Goal: Task Accomplishment & Management: Use online tool/utility

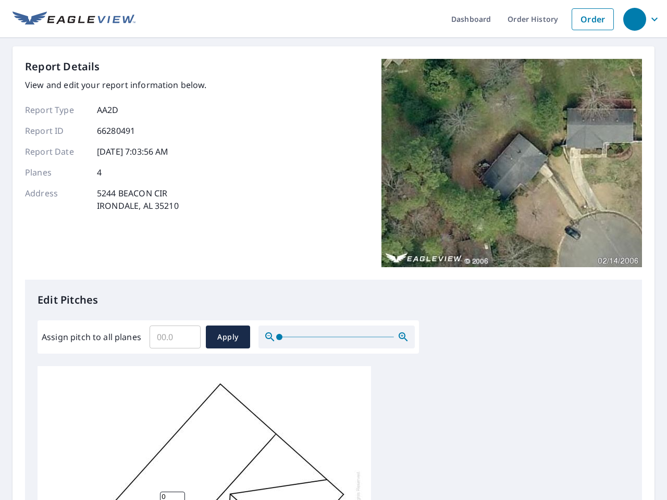
click at [333, 250] on div "Report Details View and edit your report information below. Report Type AA2D Re…" at bounding box center [333, 169] width 617 height 221
click at [634, 19] on div "button" at bounding box center [634, 19] width 23 height 23
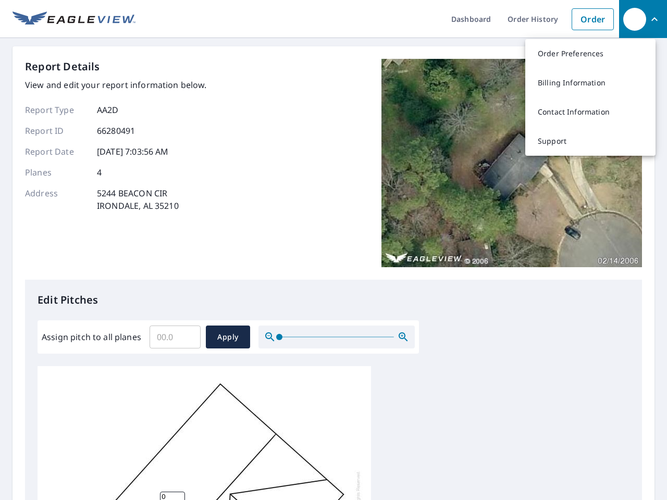
click at [175, 337] on input "Assign pitch to all planes" at bounding box center [175, 336] width 51 height 29
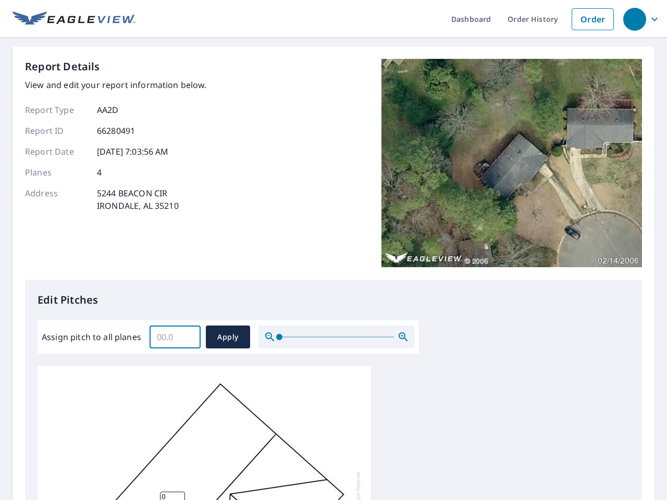
click at [228, 337] on span "Apply" at bounding box center [228, 337] width 28 height 13
click at [403, 337] on icon "button" at bounding box center [403, 337] width 13 height 13
